Goal: Task Accomplishment & Management: Manage account settings

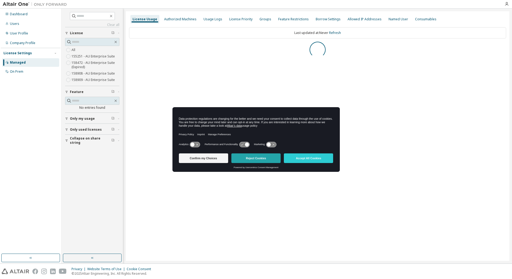
click at [256, 159] on button "Reject Cookies" at bounding box center [255, 159] width 49 height 10
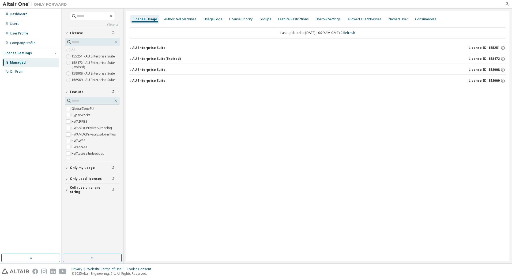
click at [83, 192] on button "Collapse on share string" at bounding box center [92, 190] width 54 height 12
click at [76, 198] on label "Yes" at bounding box center [74, 198] width 6 height 6
click at [85, 179] on span "Only used licenses" at bounding box center [86, 179] width 32 height 4
click at [130, 48] on icon "button" at bounding box center [130, 47] width 3 height 3
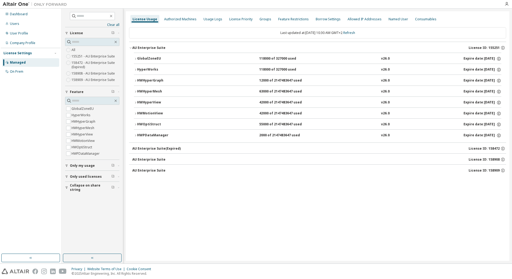
click at [136, 57] on button "GlobalZoneEU 118000 of 327000 used v26.0 Expire date: [DATE]" at bounding box center [317, 59] width 367 height 12
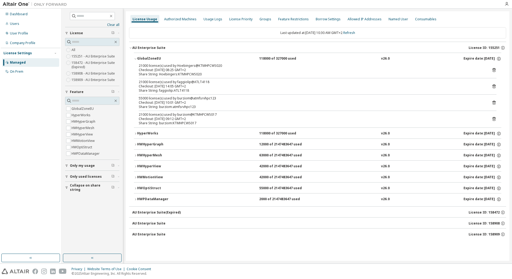
click at [136, 57] on button "GlobalZoneEU 118000 of 327000 used v26.0 Expire date: [DATE]" at bounding box center [317, 59] width 367 height 12
